Goal: Task Accomplishment & Management: Use online tool/utility

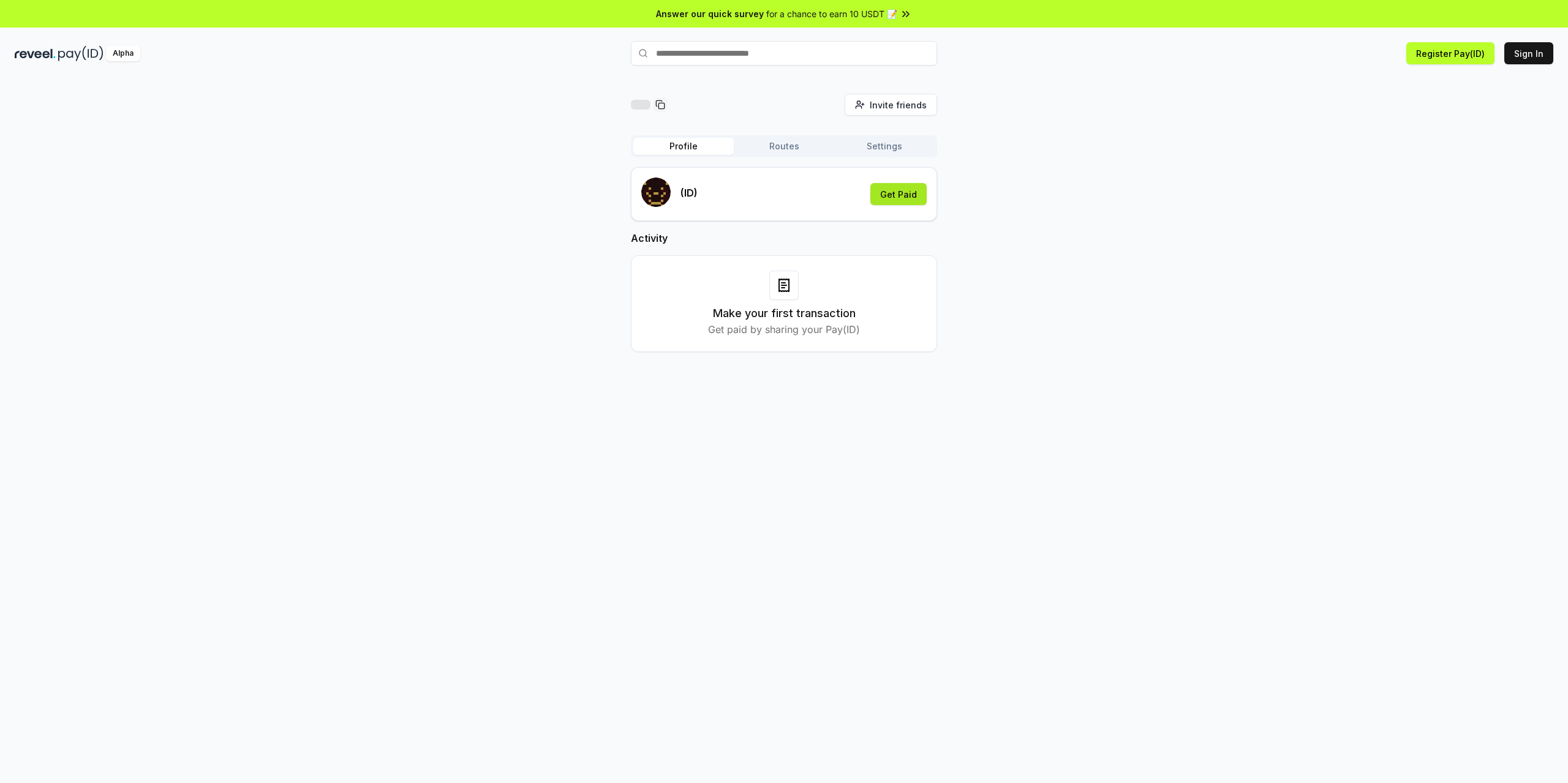
click at [910, 196] on button "Get Paid" at bounding box center [898, 195] width 56 height 22
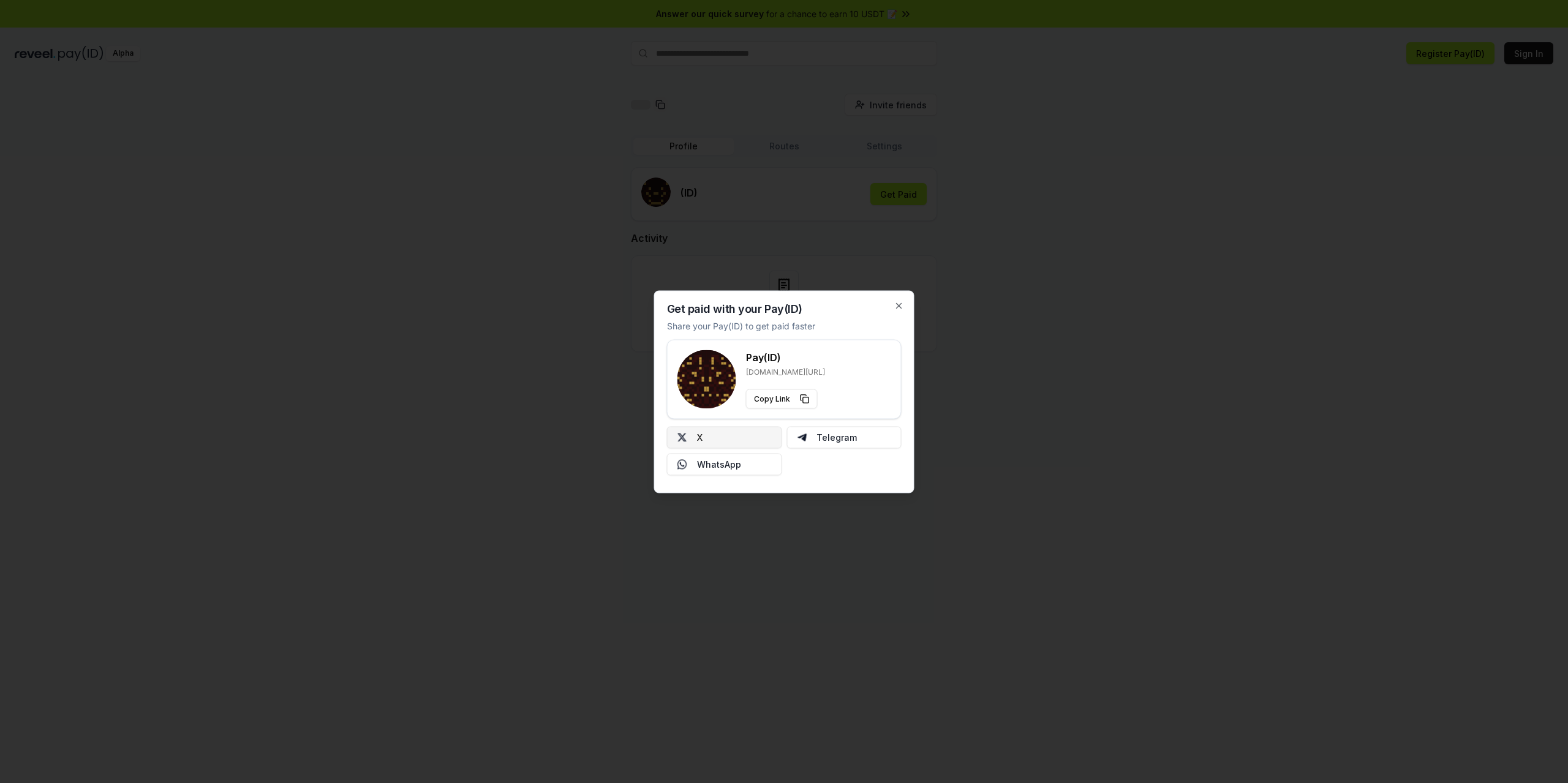
click at [735, 440] on button "X" at bounding box center [725, 438] width 115 height 22
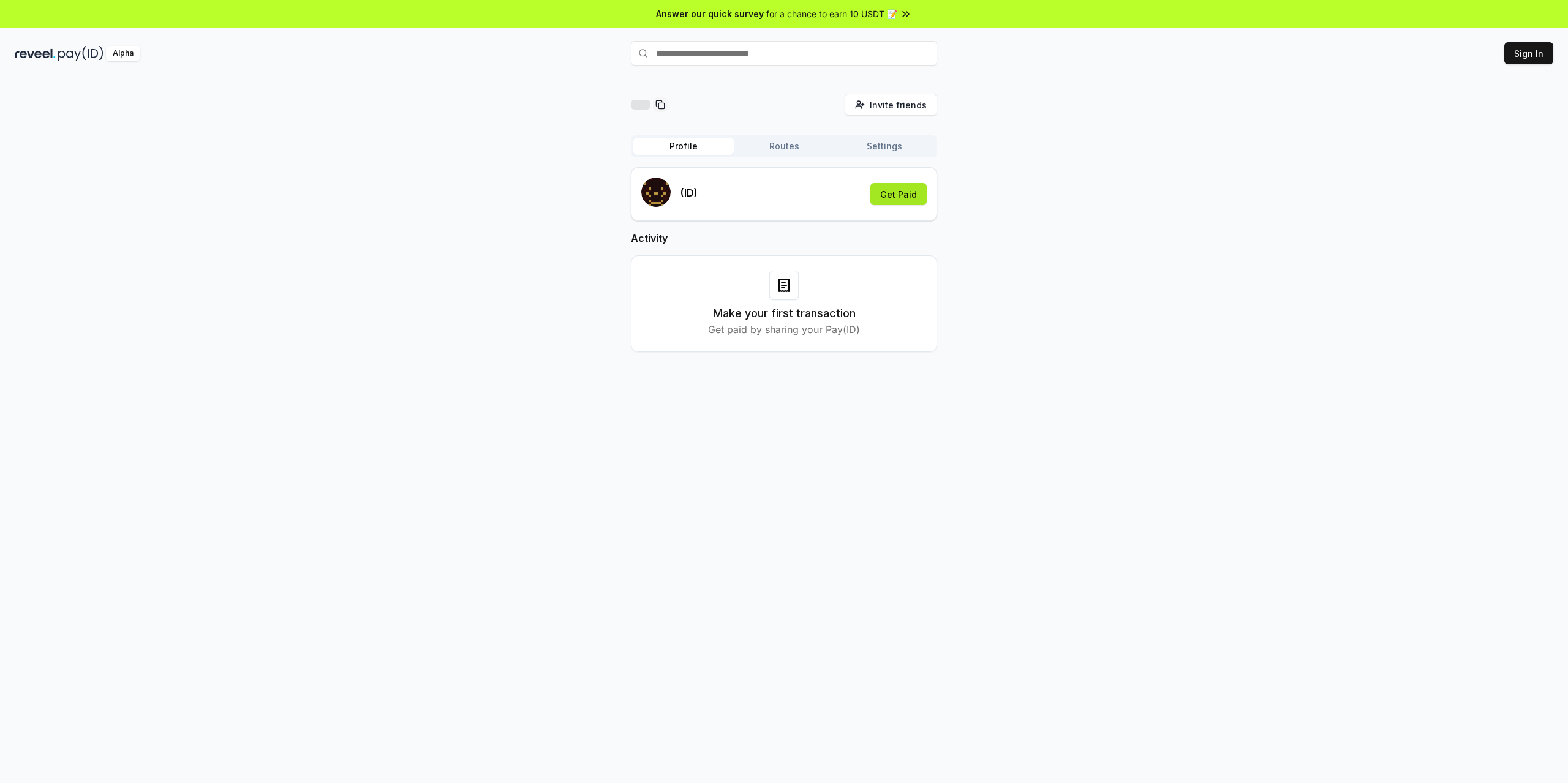
click at [897, 198] on button "Get Paid" at bounding box center [898, 195] width 56 height 22
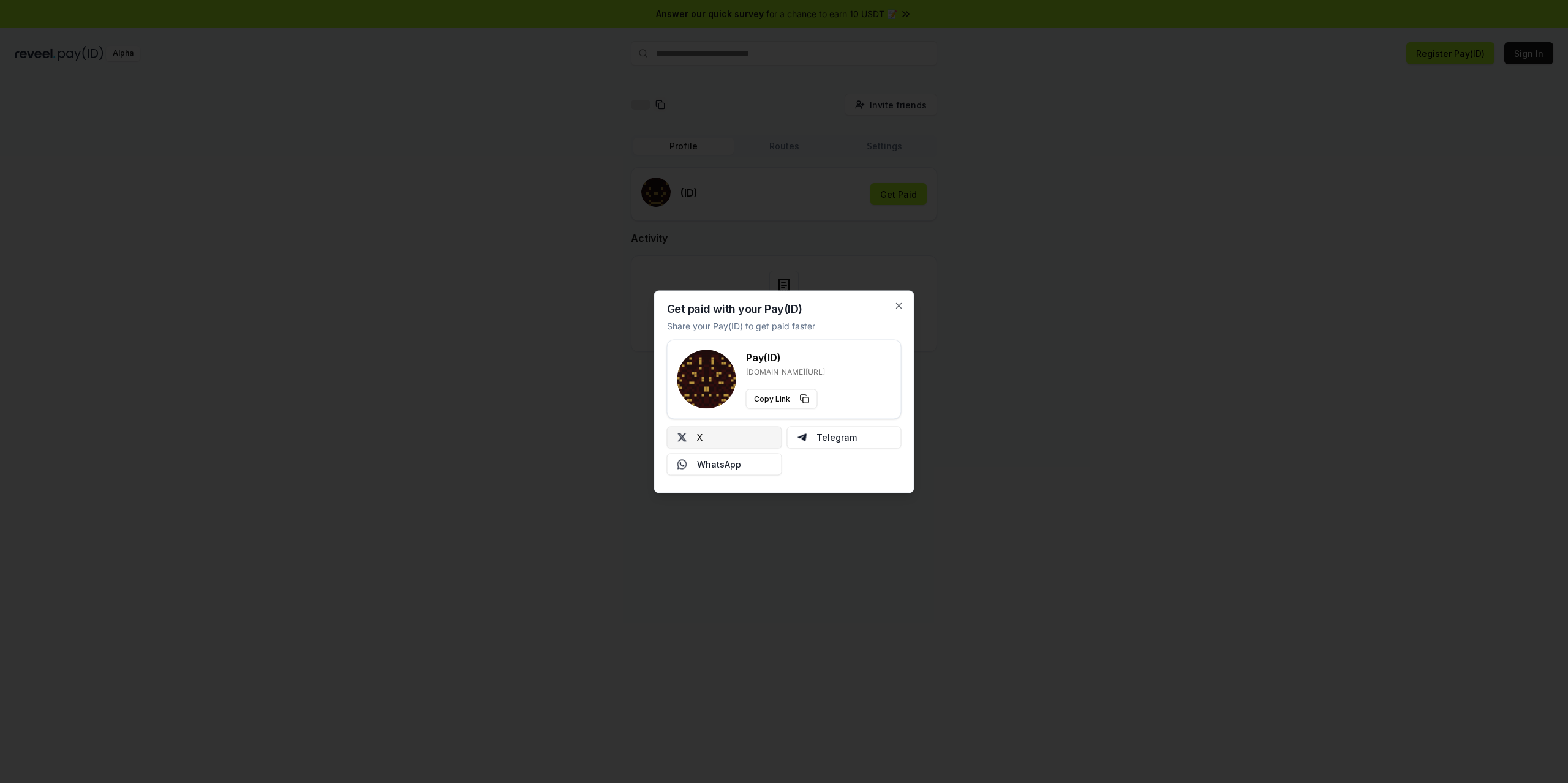
click at [727, 442] on button "X" at bounding box center [725, 438] width 115 height 22
